Goal: Information Seeking & Learning: Learn about a topic

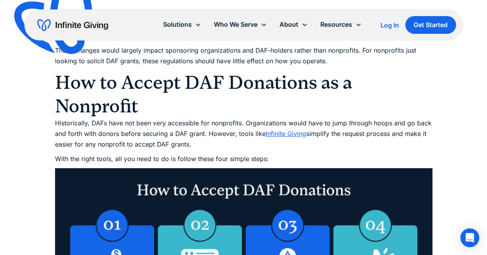
scroll to position [2845, 0]
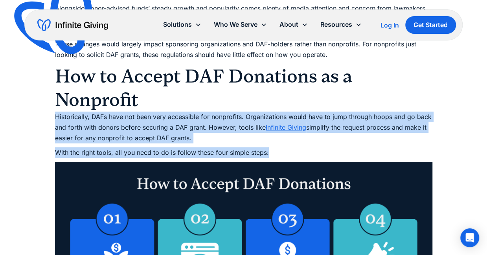
drag, startPoint x: 282, startPoint y: 112, endPoint x: 24, endPoint y: 73, distance: 261.2
copy div "Historically, DAFs have not been very accessible for nonprofits. Organizations …"
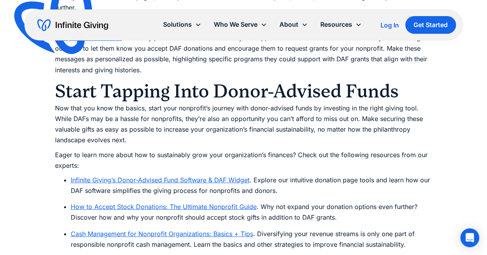
scroll to position [4173, 0]
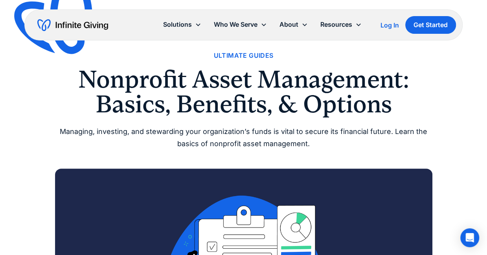
scroll to position [26, 0]
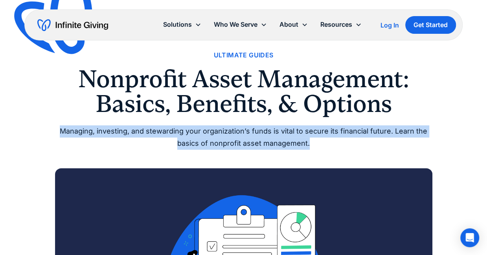
drag, startPoint x: 61, startPoint y: 130, endPoint x: 345, endPoint y: 143, distance: 284.9
click at [345, 143] on div "Managing, investing, and stewarding your organization’s funds is vital to secur…" at bounding box center [243, 137] width 377 height 24
copy div "Managing, investing, and stewarding your organization’s funds is vital to secur…"
click at [82, 27] on img "home" at bounding box center [72, 25] width 71 height 13
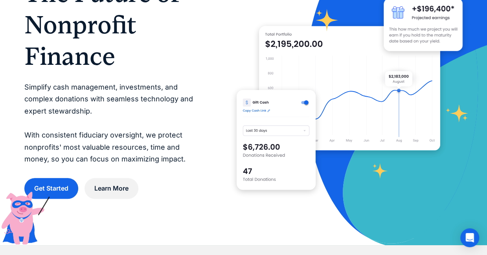
scroll to position [69, 0]
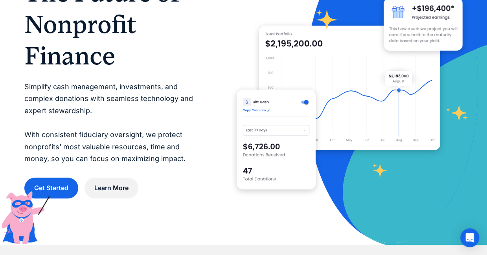
click at [112, 110] on p "Simplify cash management, investments, and complex donations with seamless tech…" at bounding box center [114, 123] width 181 height 84
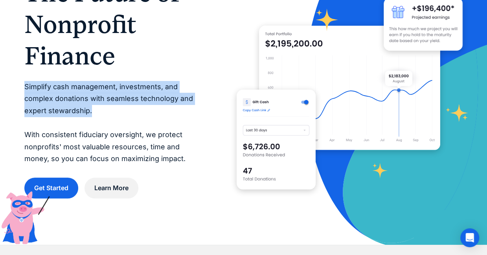
drag, startPoint x: 101, startPoint y: 110, endPoint x: 23, endPoint y: 88, distance: 81.0
click at [23, 88] on div "The Future of Nonprofit Finance Simplify cash management, investments, and comp…" at bounding box center [243, 88] width 487 height 314
copy p "Simplify cash management, investments, and complex donations with seamless tech…"
